Goal: Navigation & Orientation: Find specific page/section

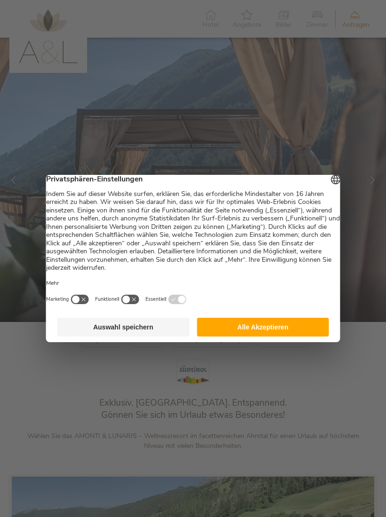
click at [294, 335] on button "Alle Akzeptieren" at bounding box center [263, 327] width 132 height 19
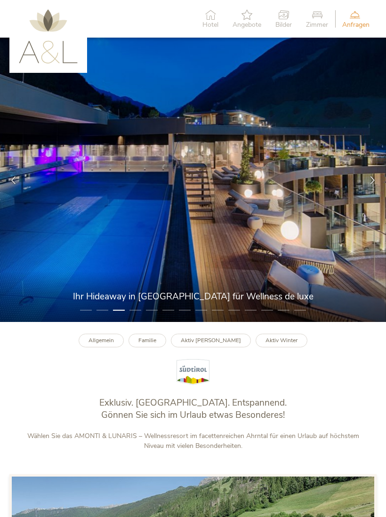
click at [213, 22] on span "Hotel" at bounding box center [210, 25] width 16 height 7
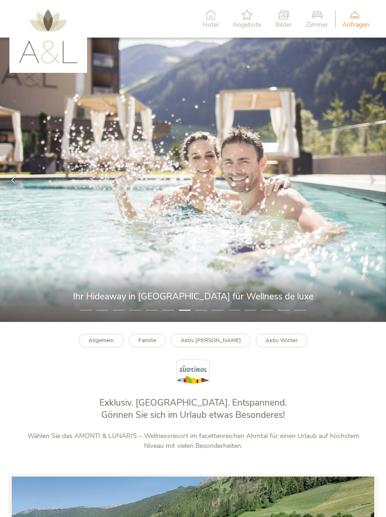
click at [45, 48] on img at bounding box center [48, 36] width 59 height 54
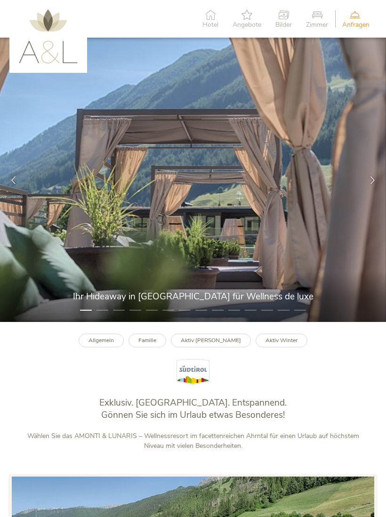
click at [367, 184] on div at bounding box center [372, 180] width 27 height 27
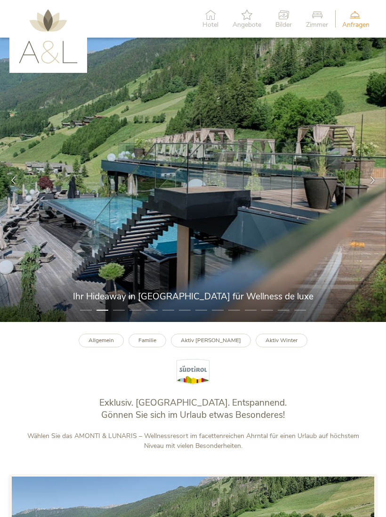
click at [364, 190] on div at bounding box center [372, 180] width 27 height 27
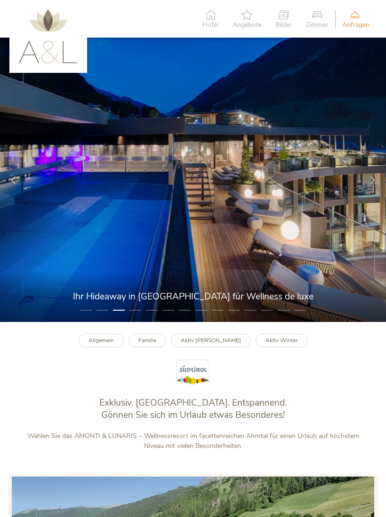
click at [366, 189] on div at bounding box center [372, 180] width 27 height 27
click at [369, 189] on div at bounding box center [372, 180] width 27 height 27
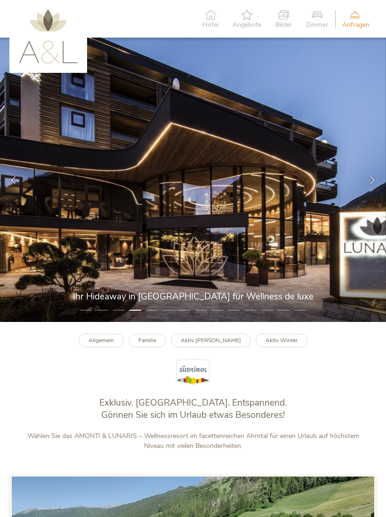
click at [366, 184] on div at bounding box center [372, 180] width 27 height 27
click at [363, 188] on div at bounding box center [372, 180] width 27 height 27
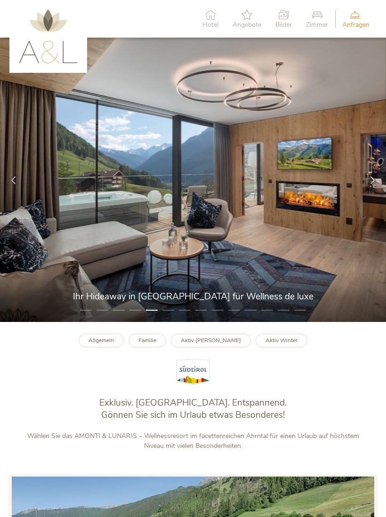
click at [242, 22] on span "Angebote" at bounding box center [246, 25] width 29 height 7
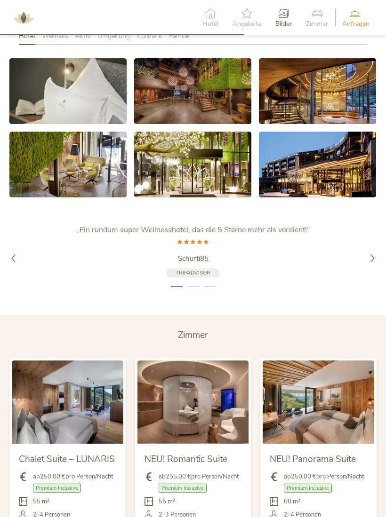
scroll to position [1508, 0]
